Goal: Task Accomplishment & Management: Use online tool/utility

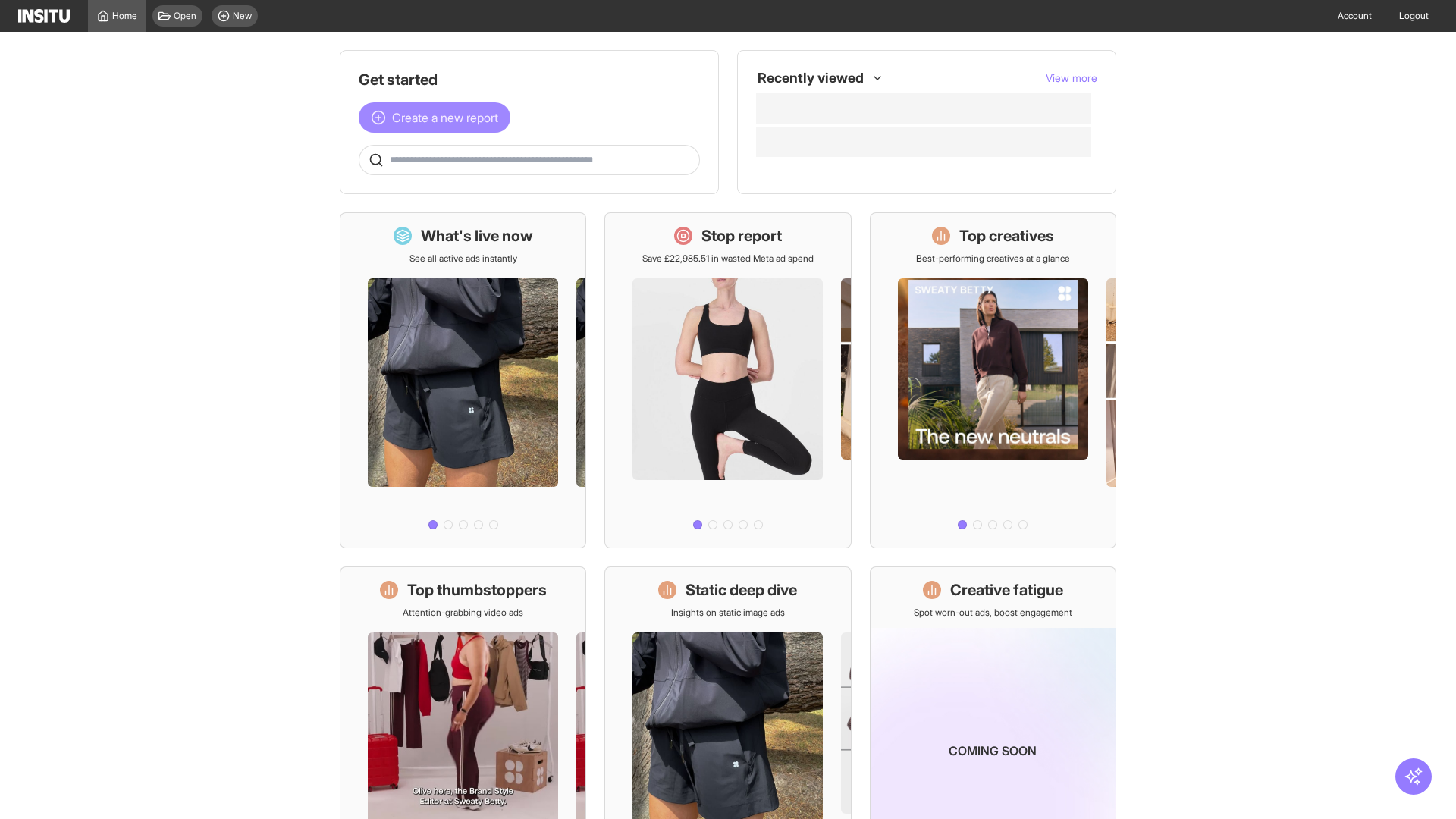
click at [439, 118] on span "Create a new report" at bounding box center [445, 118] width 106 height 18
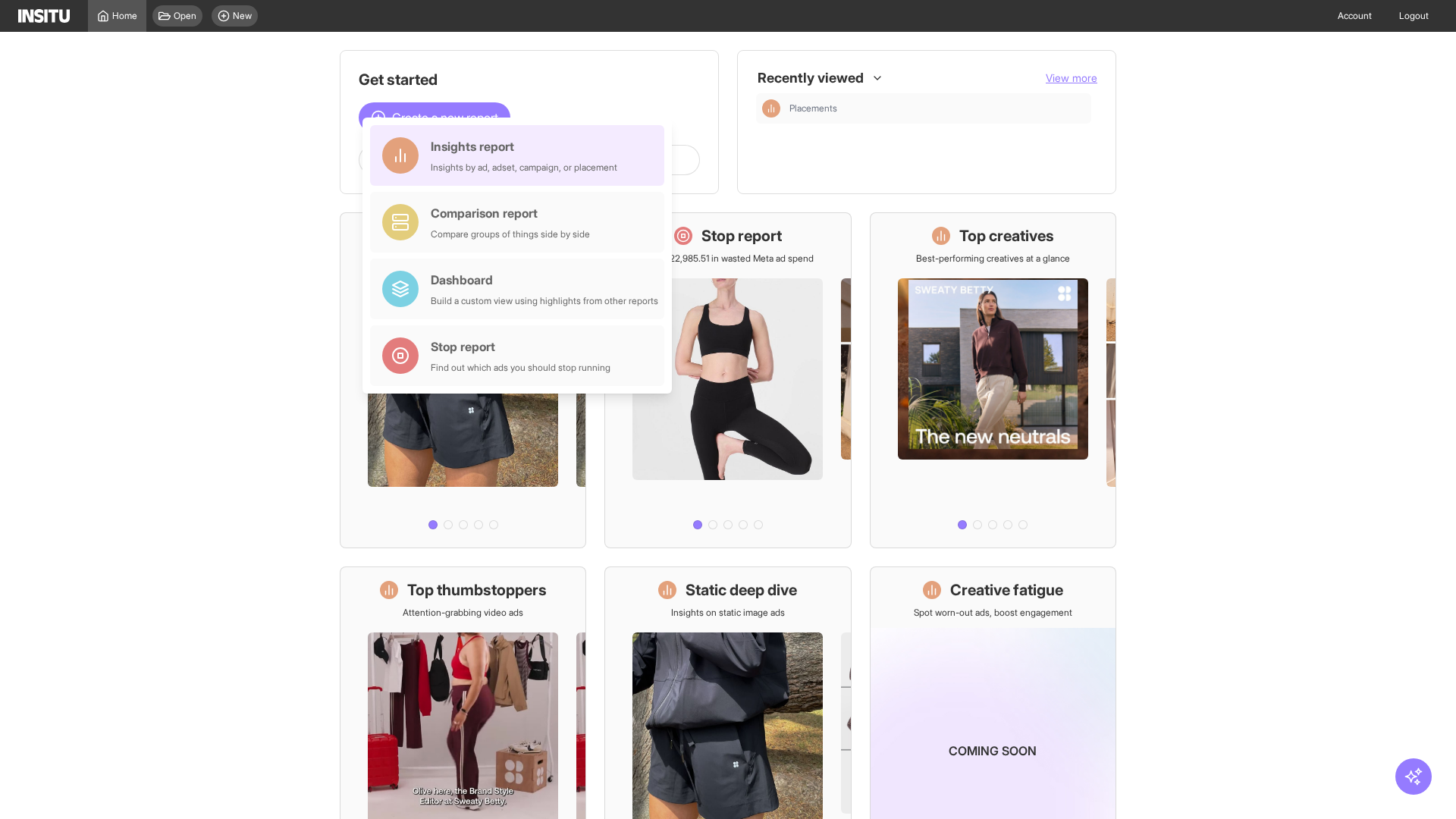
click at [521, 155] on div "Insights report Insights by ad, adset, campaign, or placement" at bounding box center [524, 155] width 187 height 37
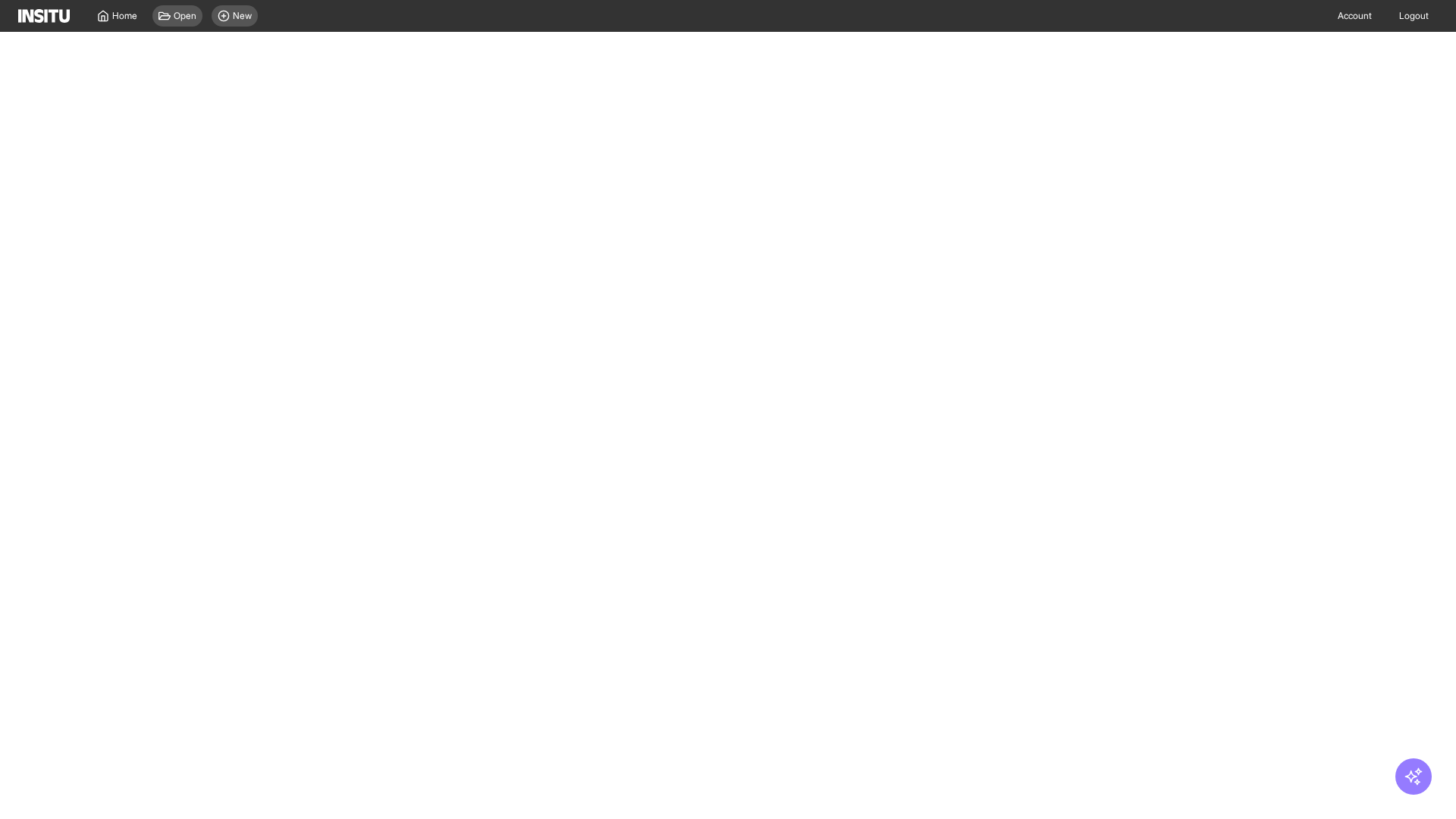
select select "**"
